Goal: Information Seeking & Learning: Learn about a topic

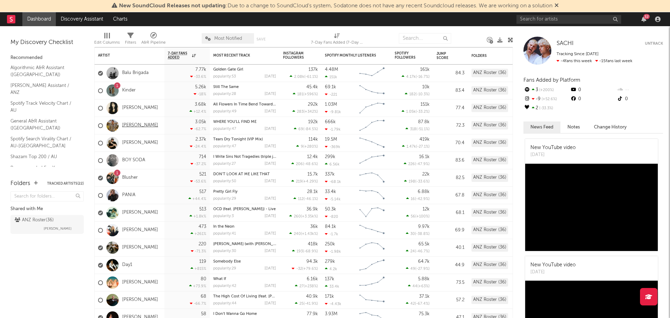
click at [142, 128] on link "[PERSON_NAME]" at bounding box center [140, 125] width 36 height 6
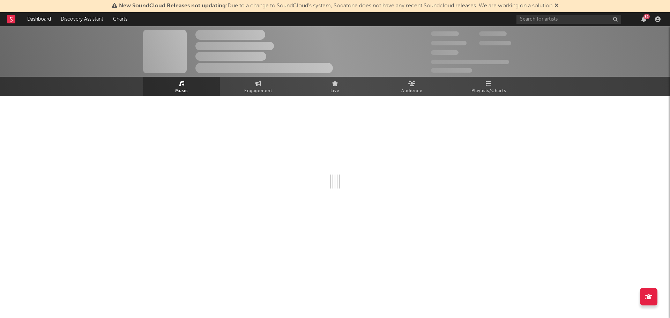
select select "6m"
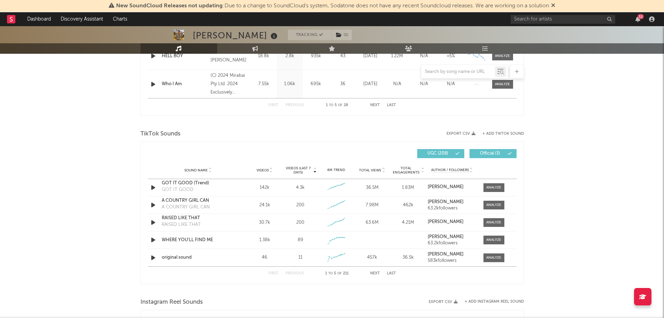
scroll to position [413, 0]
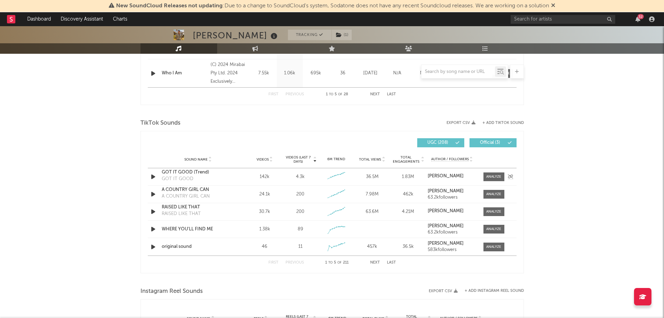
click at [198, 174] on div "GOT IT GOOD (Trend)" at bounding box center [198, 172] width 73 height 7
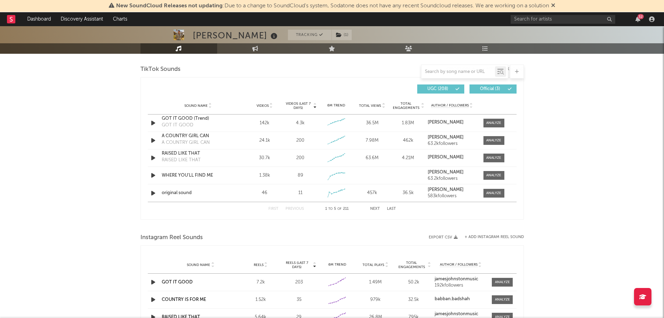
scroll to position [483, 0]
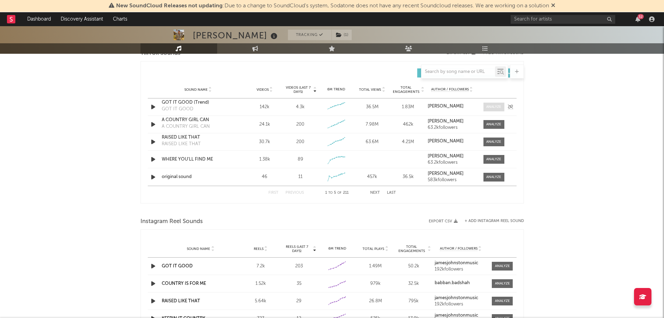
click at [494, 106] on div at bounding box center [494, 106] width 15 height 5
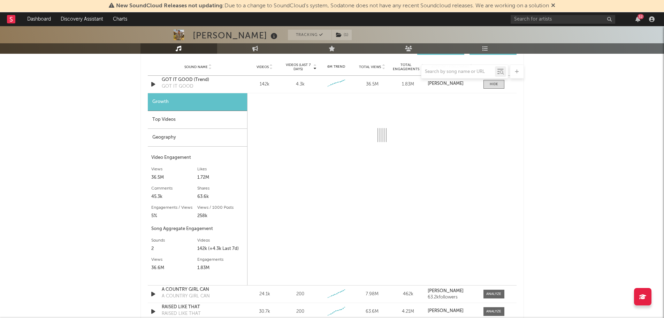
scroll to position [518, 0]
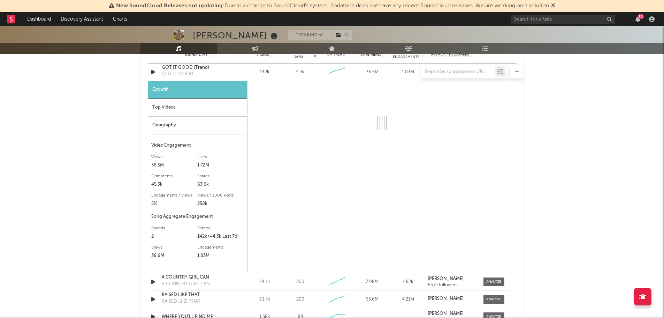
select select "6m"
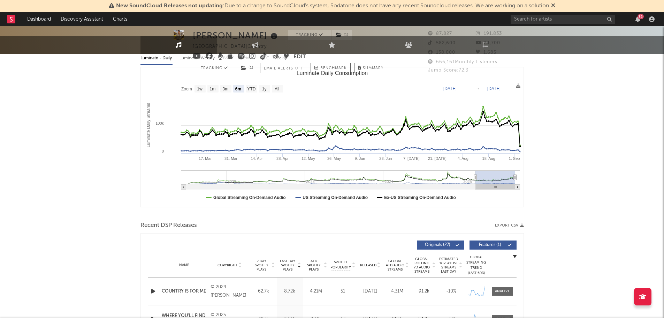
scroll to position [0, 0]
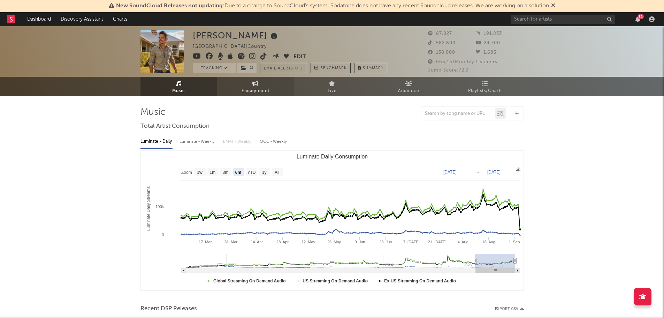
click at [255, 82] on icon at bounding box center [256, 84] width 6 height 6
select select "1w"
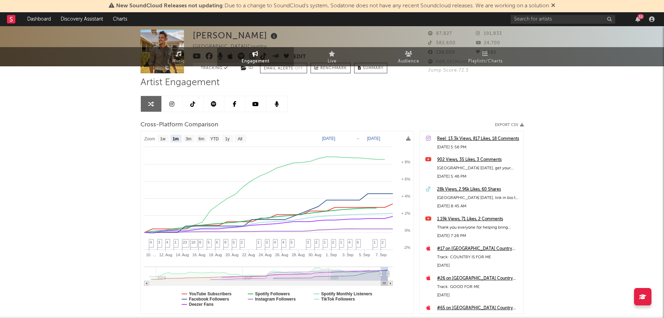
scroll to position [70, 0]
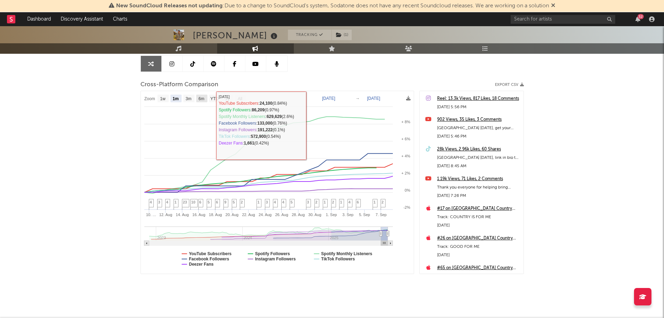
click at [202, 99] on text "6m" at bounding box center [201, 98] width 6 height 5
select select "6m"
type input "[DATE]"
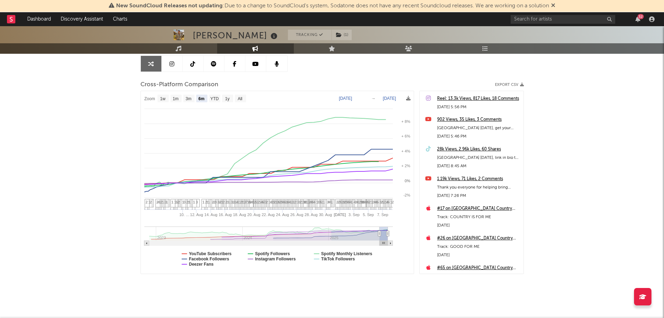
select select "6m"
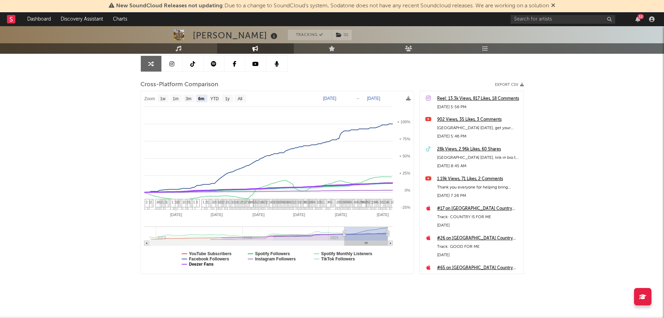
click at [207, 263] on text "Deezer Fans" at bounding box center [201, 264] width 25 height 5
select select "6m"
click at [225, 260] on text "Facebook Followers" at bounding box center [209, 258] width 40 height 5
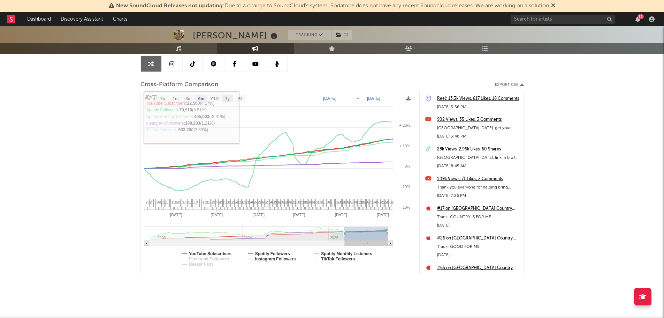
click at [226, 96] on text "1y" at bounding box center [227, 98] width 5 height 5
select select "1y"
type input "[DATE]"
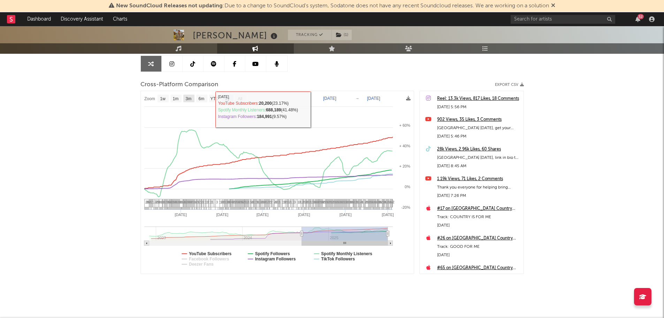
click at [188, 98] on text "3m" at bounding box center [189, 98] width 6 height 5
select select "3m"
type input "[DATE]"
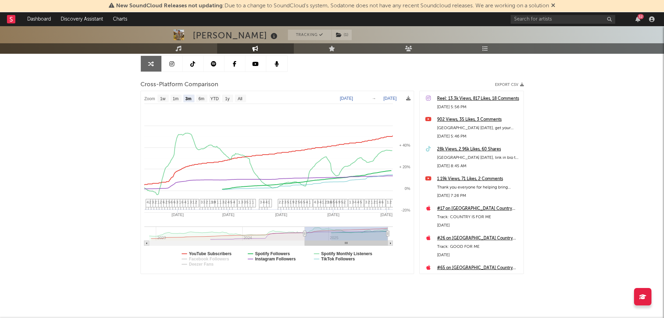
select select "3m"
